Goal: Information Seeking & Learning: Learn about a topic

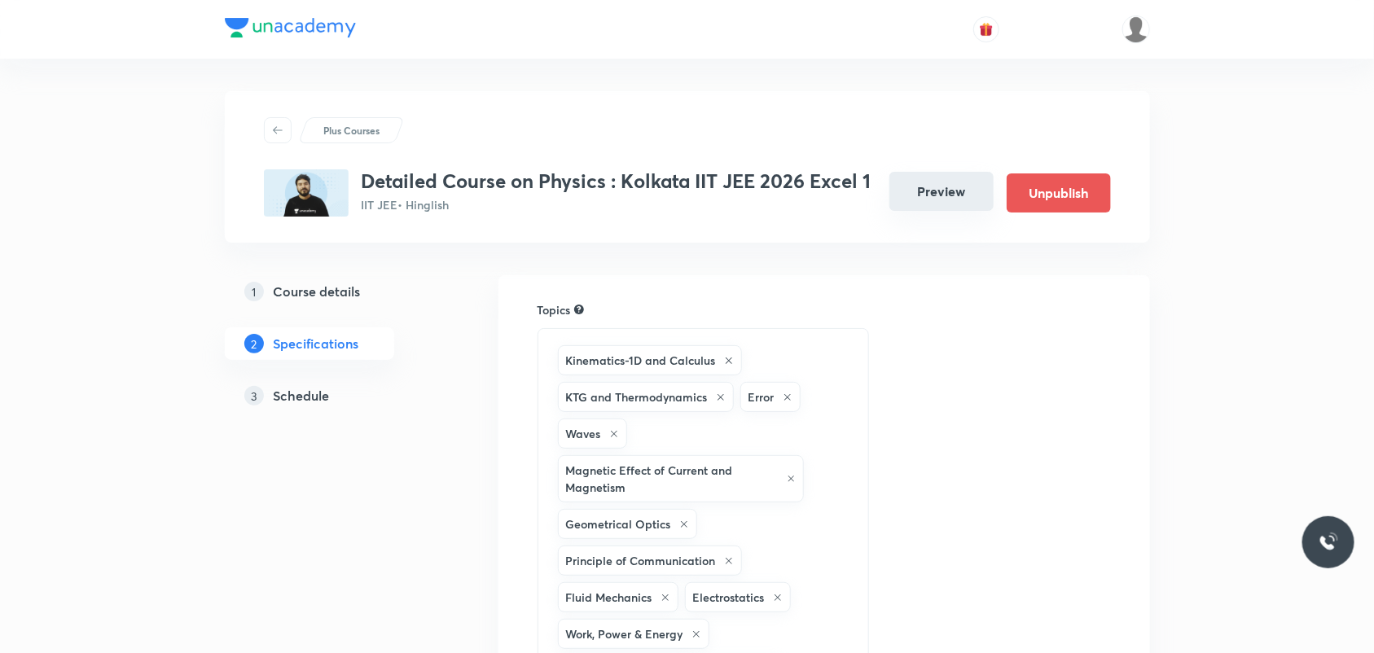
click at [974, 189] on button "Preview" at bounding box center [941, 191] width 104 height 39
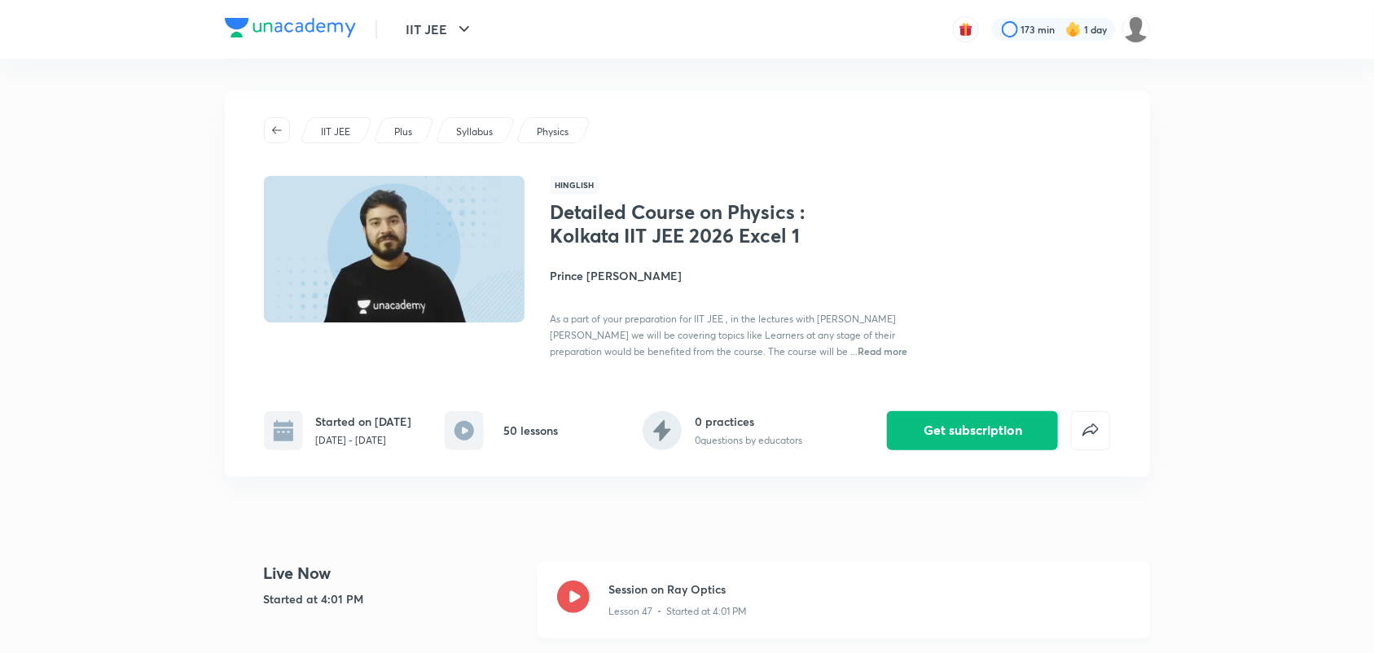
click at [585, 585] on icon at bounding box center [573, 597] width 33 height 33
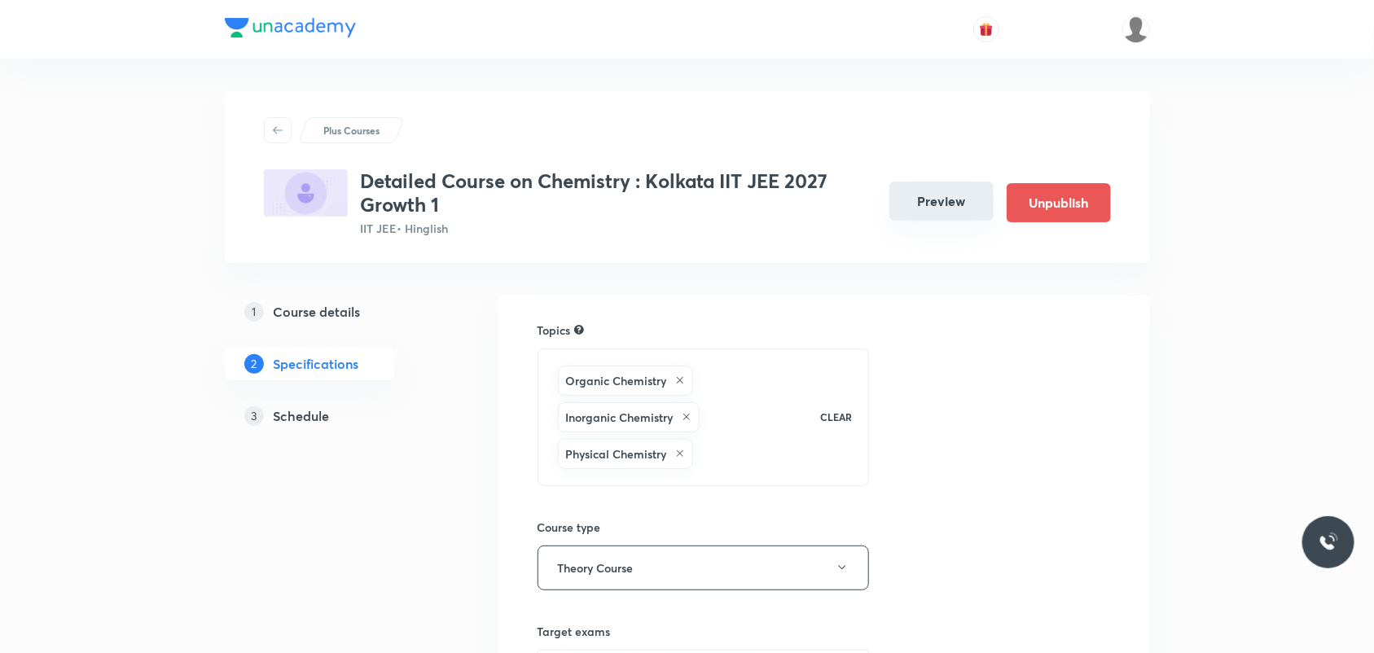
click at [938, 195] on button "Preview" at bounding box center [941, 201] width 104 height 39
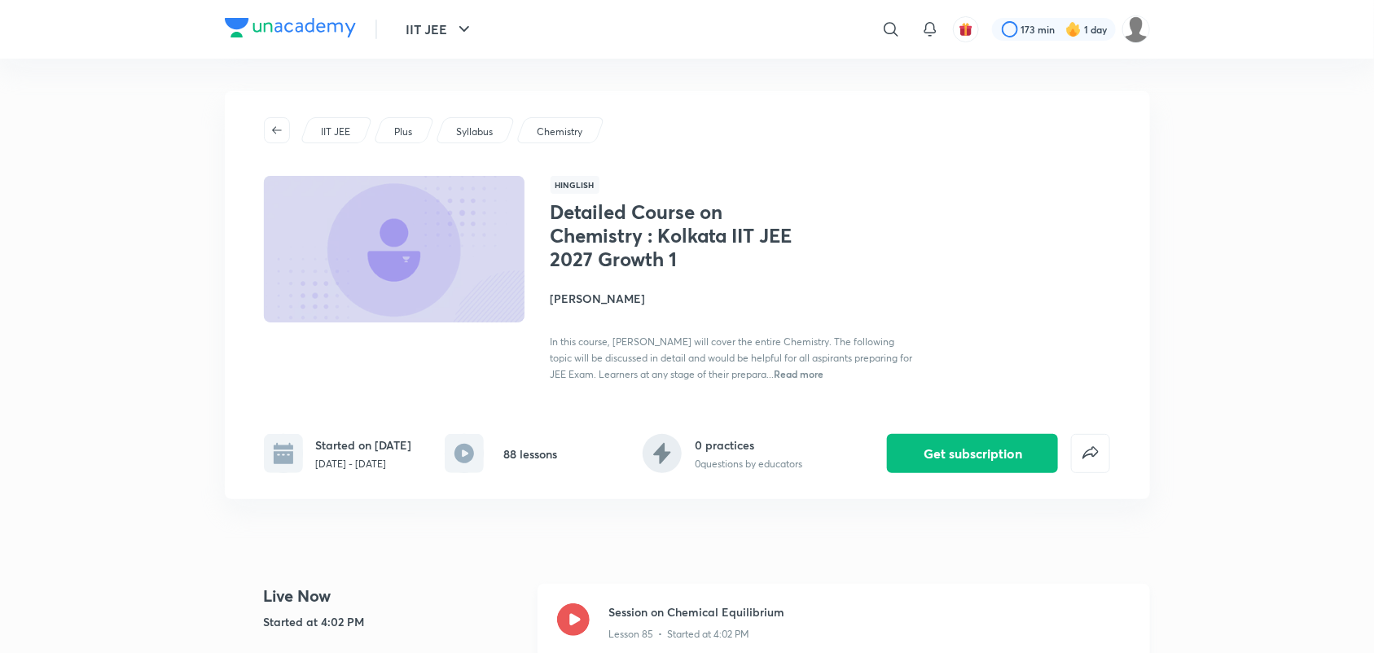
click at [578, 633] on icon at bounding box center [573, 619] width 33 height 33
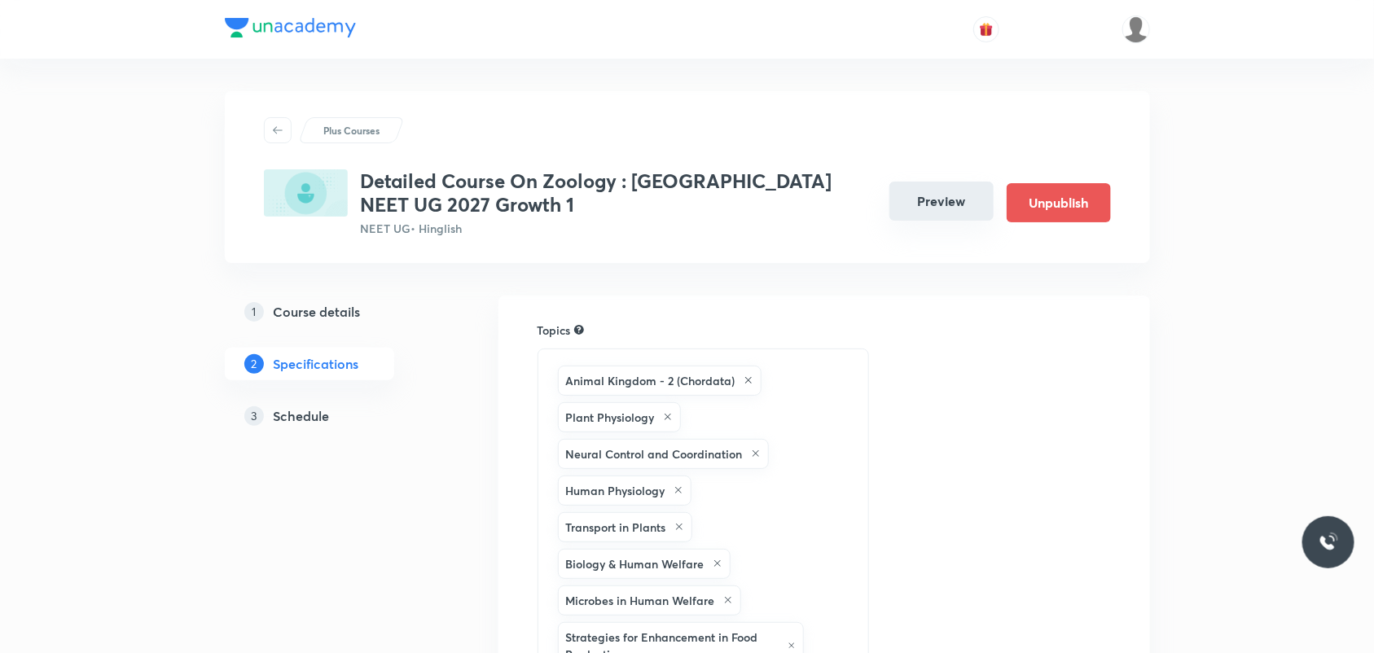
click at [940, 204] on button "Preview" at bounding box center [941, 201] width 104 height 39
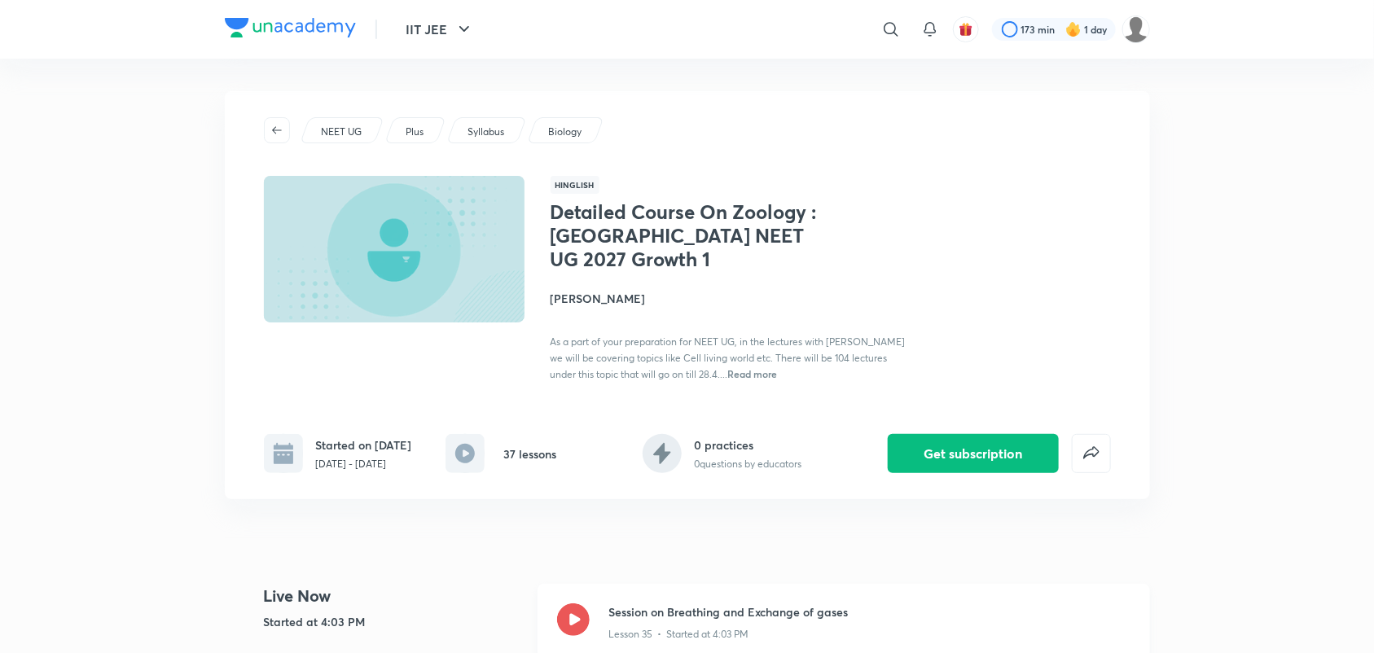
click at [571, 609] on icon at bounding box center [573, 619] width 33 height 33
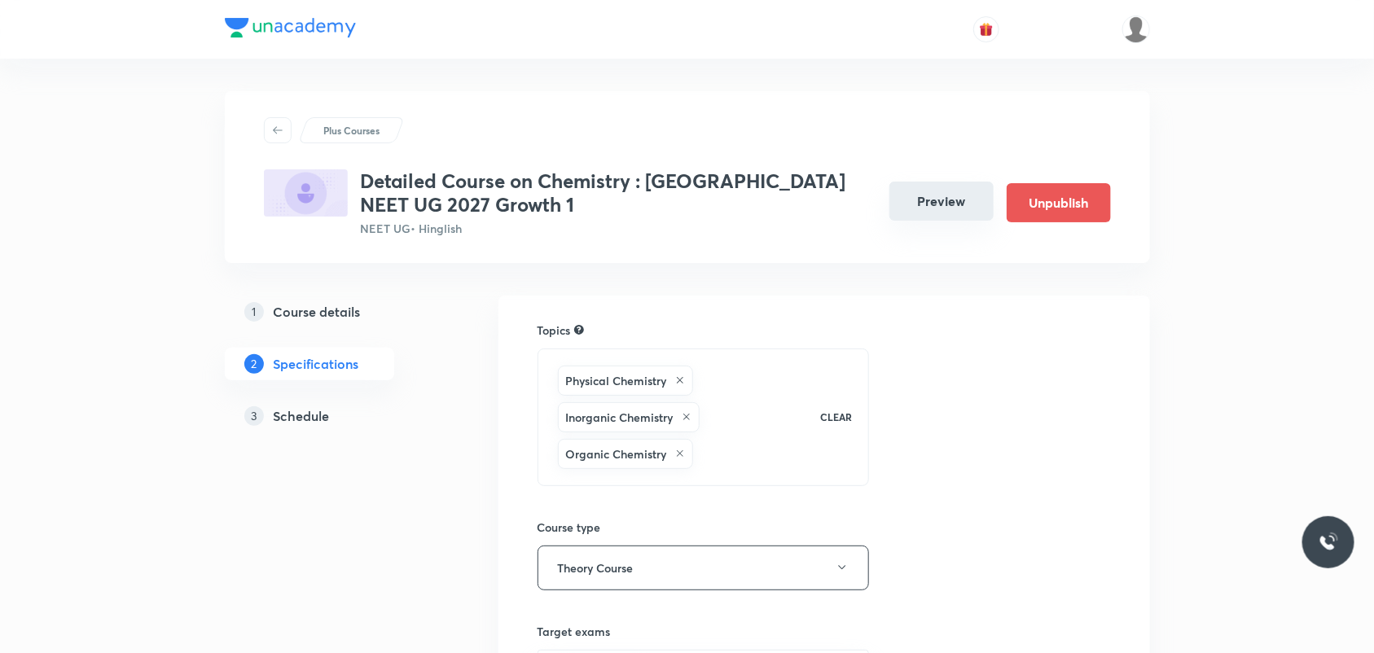
click at [954, 210] on button "Preview" at bounding box center [941, 201] width 104 height 39
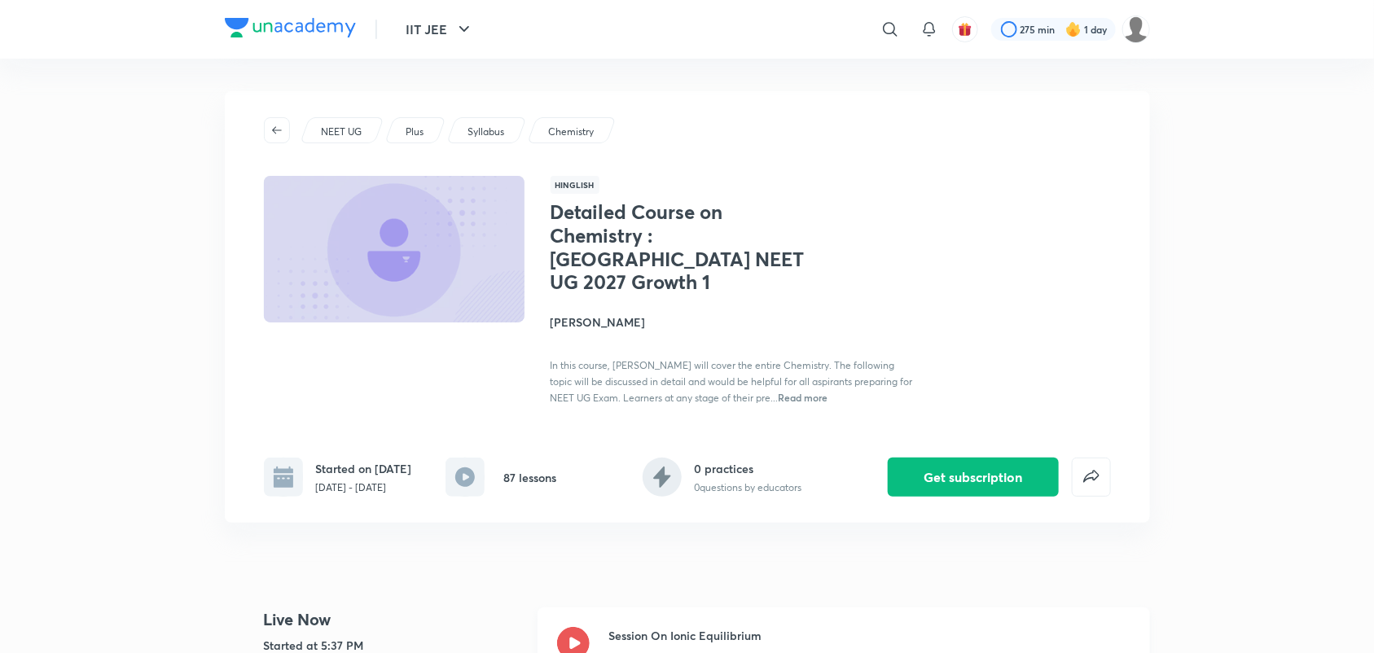
click at [575, 633] on icon at bounding box center [573, 643] width 33 height 33
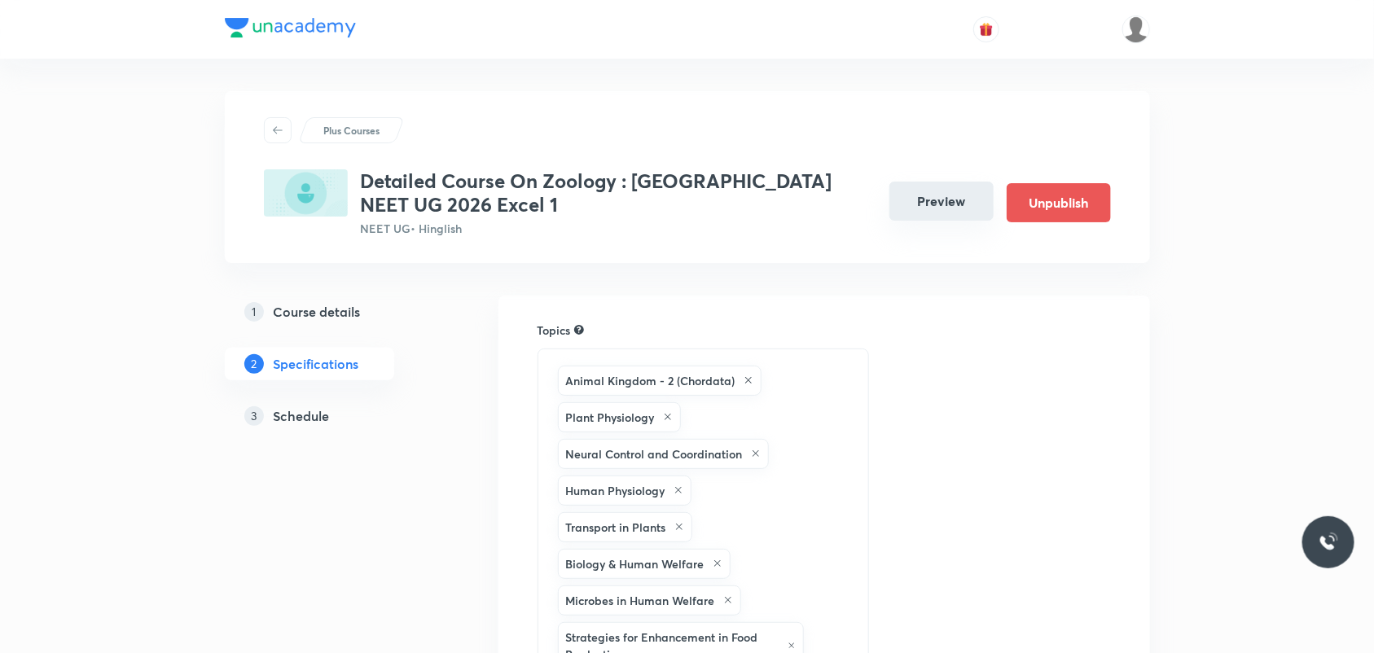
click at [934, 212] on button "Preview" at bounding box center [941, 201] width 104 height 39
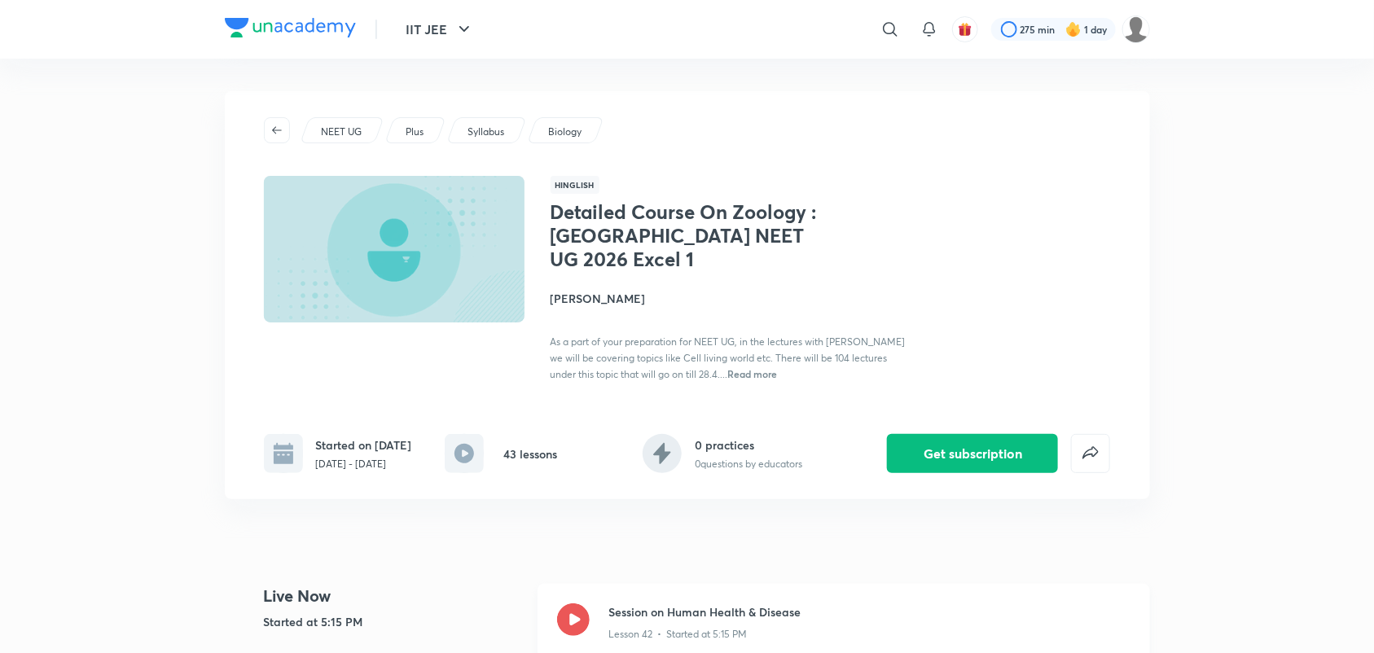
click at [572, 611] on icon at bounding box center [573, 619] width 33 height 33
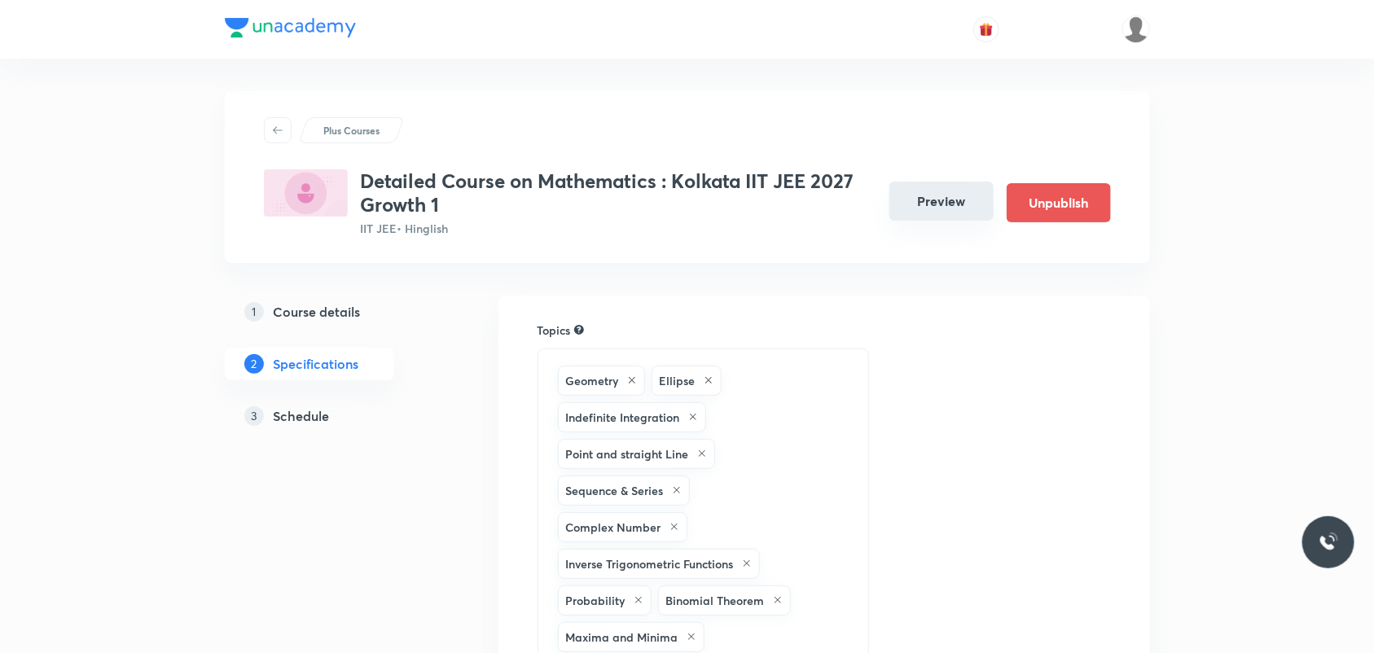
click at [928, 194] on button "Preview" at bounding box center [941, 201] width 104 height 39
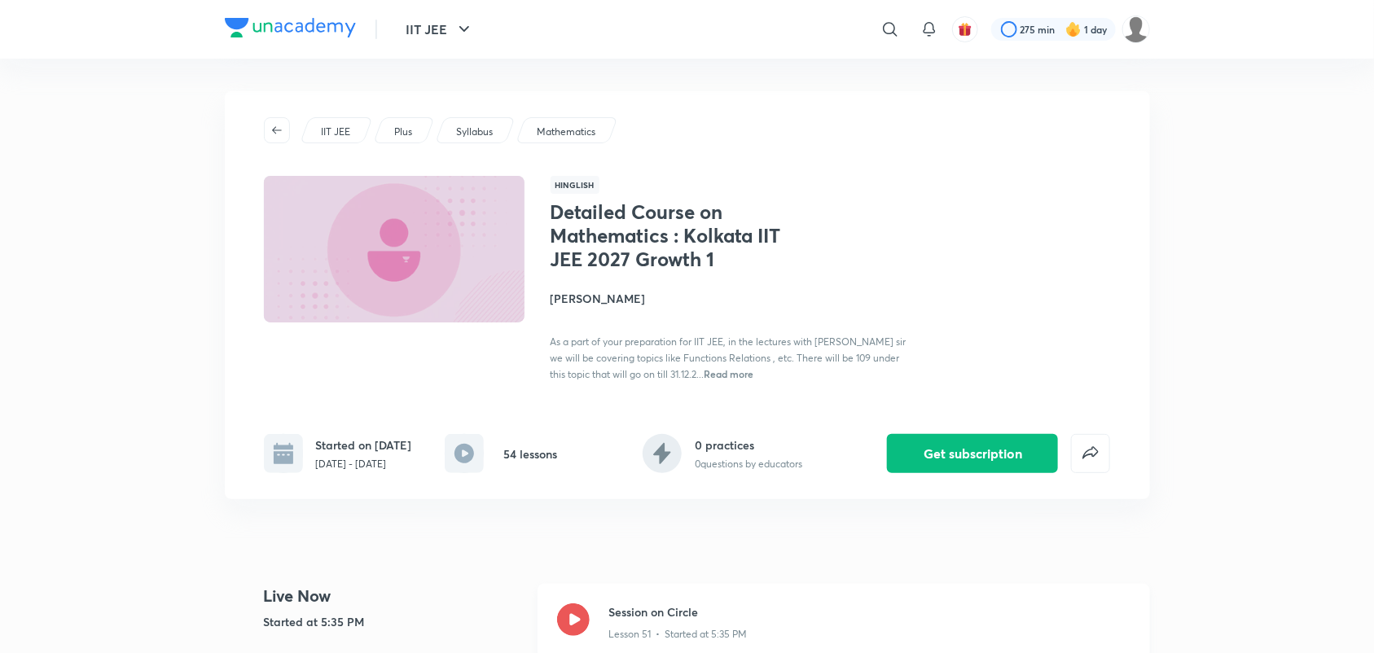
click at [576, 636] on icon at bounding box center [573, 619] width 33 height 33
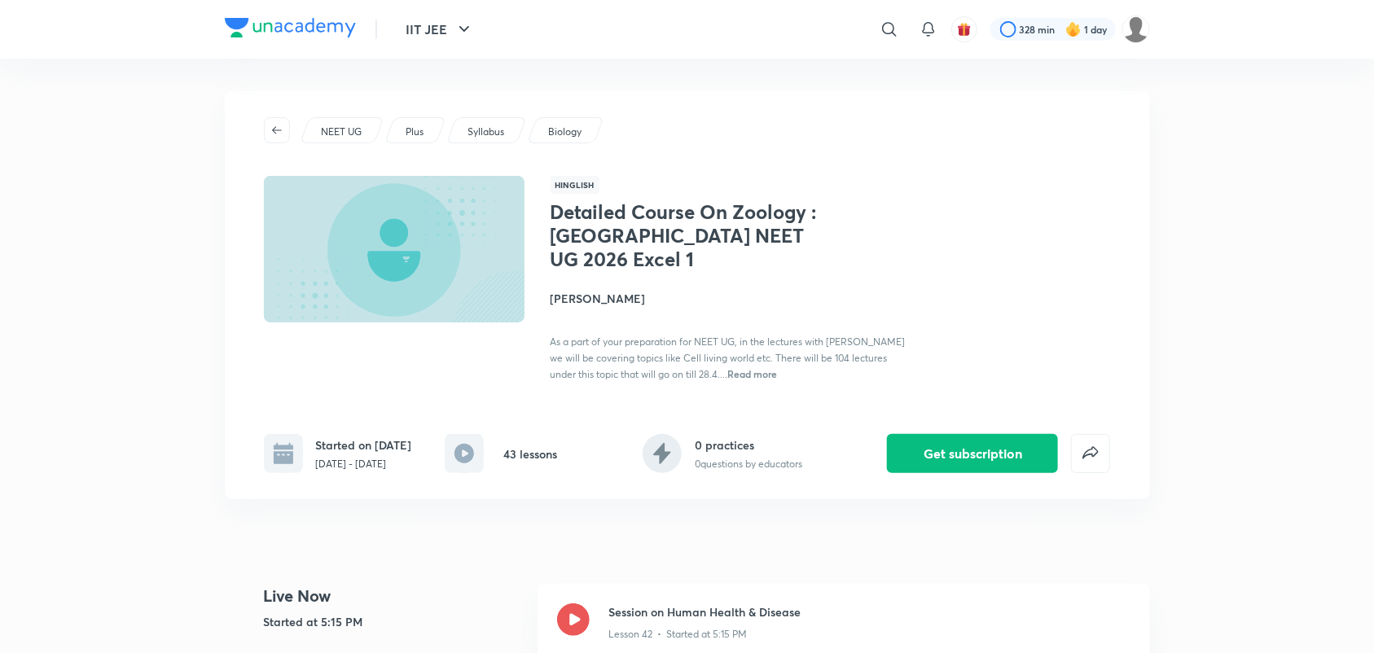
click at [583, 609] on icon at bounding box center [573, 619] width 33 height 33
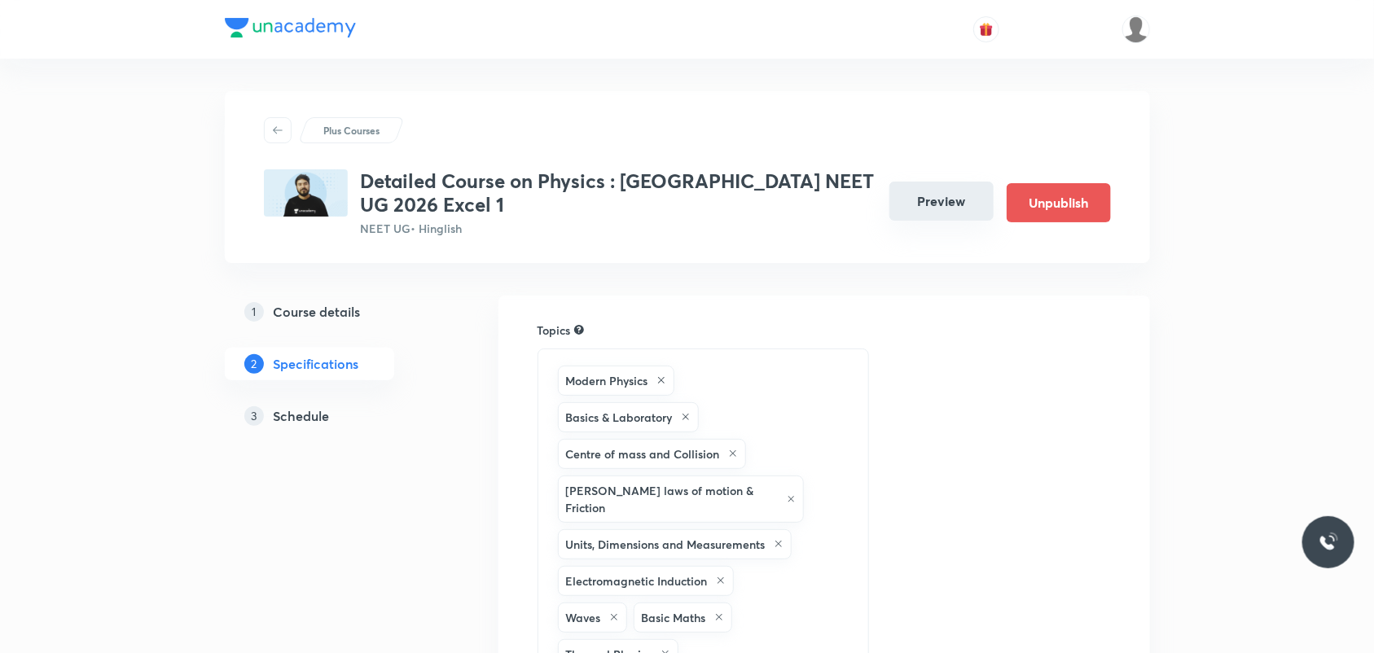
click at [953, 184] on button "Preview" at bounding box center [941, 201] width 104 height 39
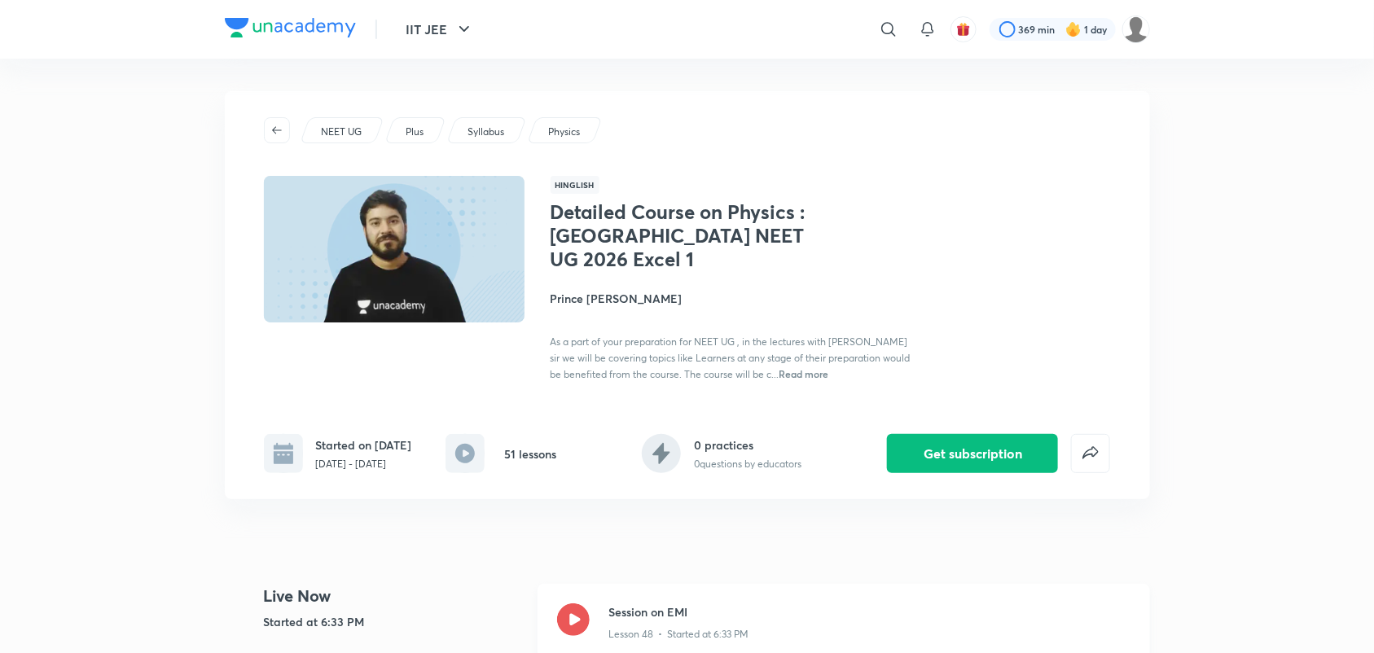
click at [574, 615] on icon at bounding box center [573, 619] width 33 height 33
